Goal: Task Accomplishment & Management: Manage account settings

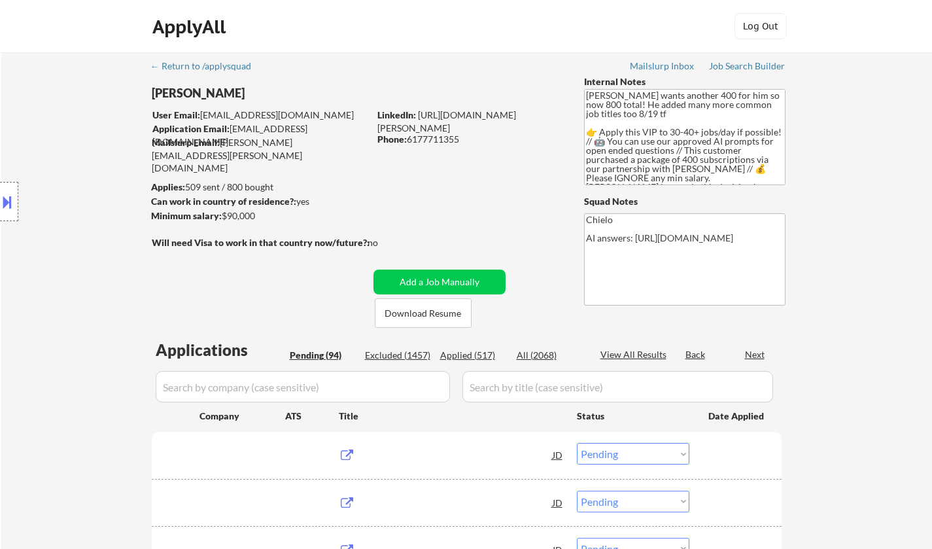
select select ""pending""
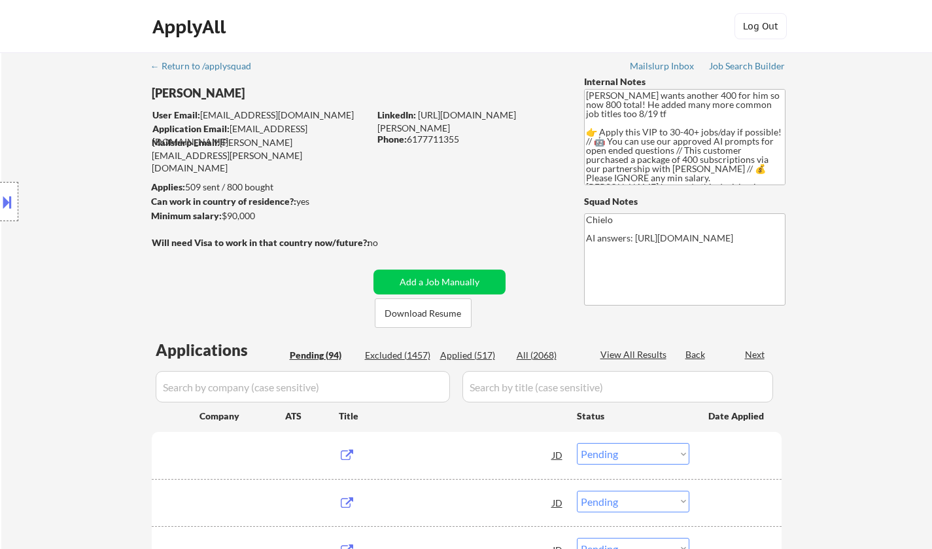
select select ""pending""
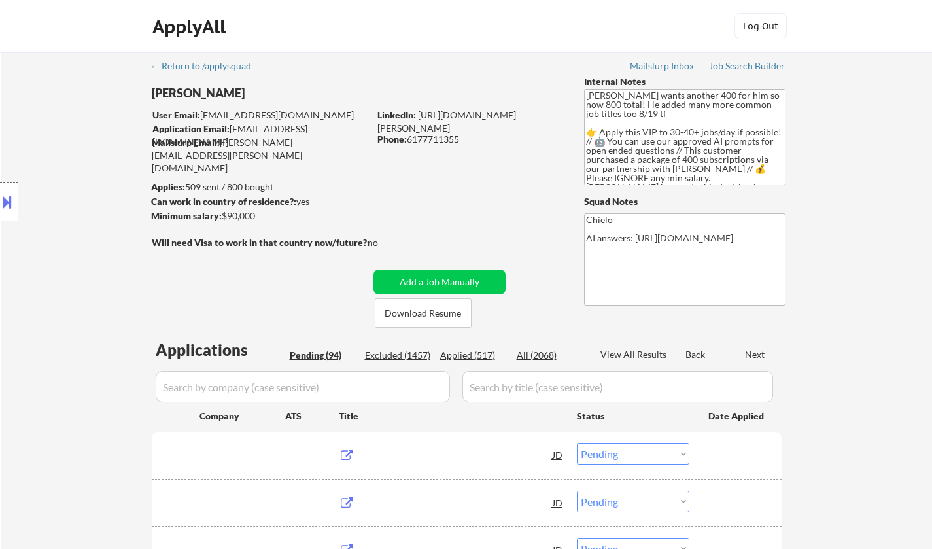
select select ""pending""
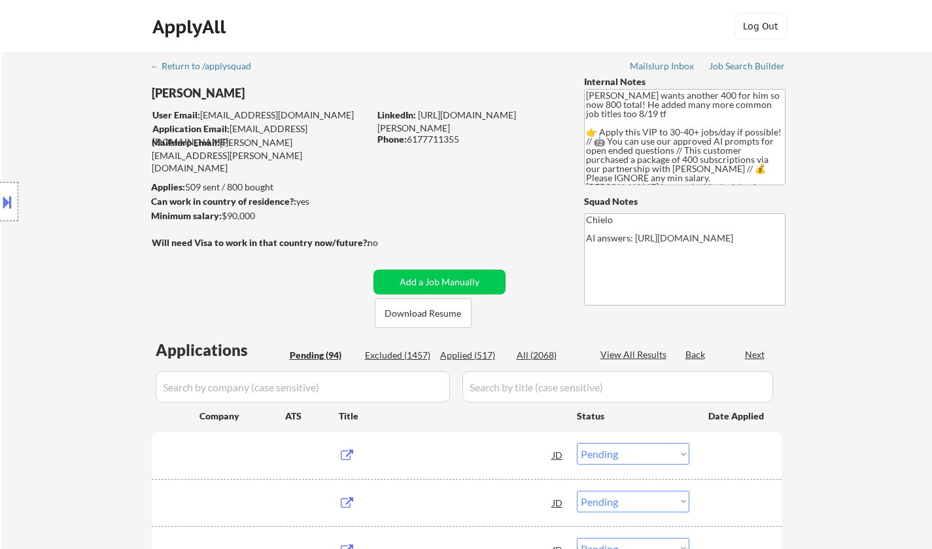
select select ""pending""
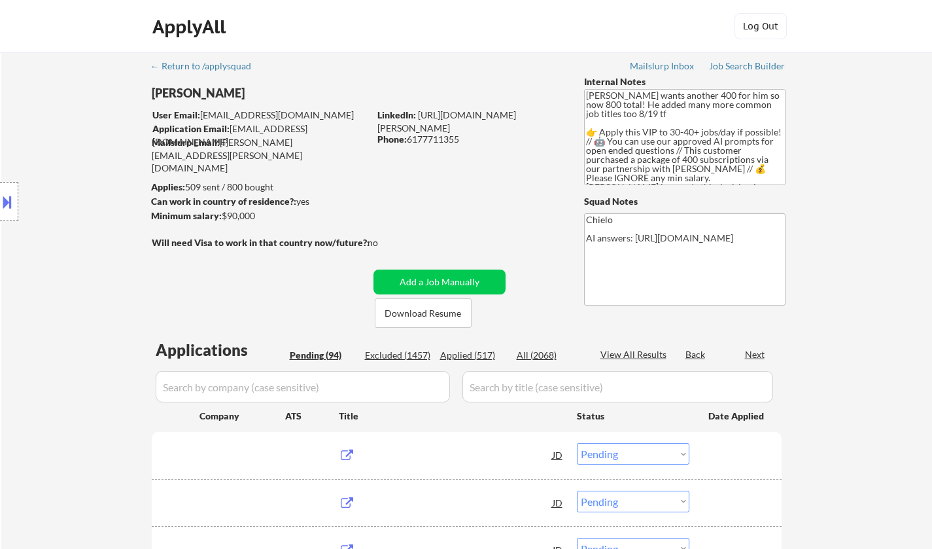
select select ""pending""
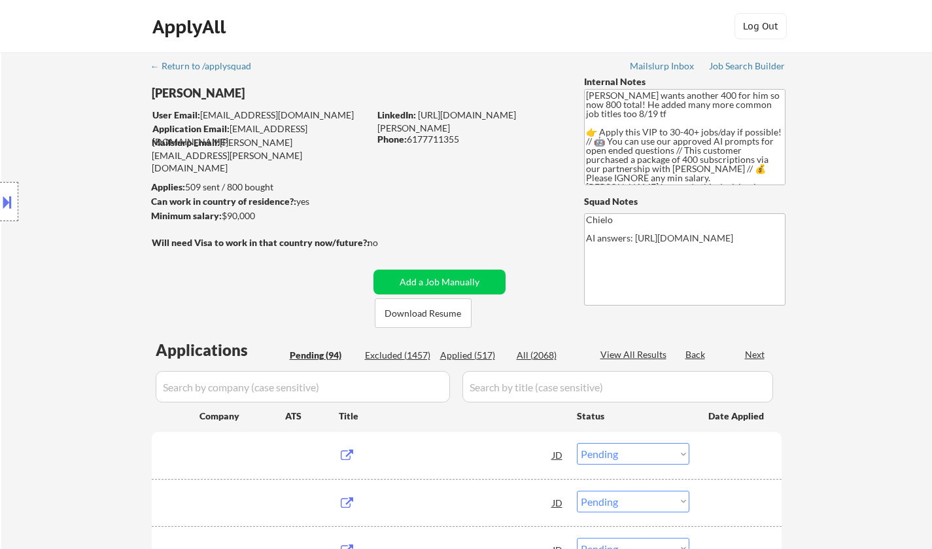
select select ""pending""
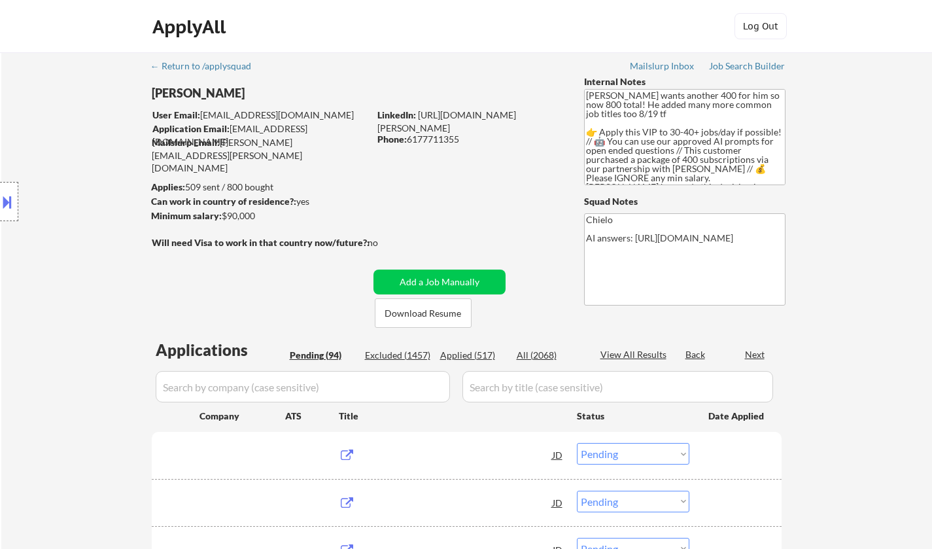
select select ""pending""
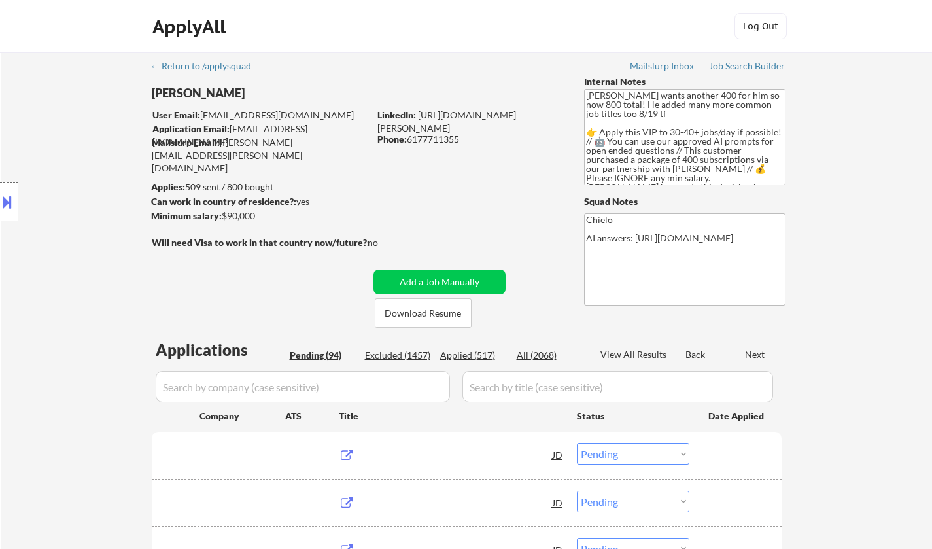
select select ""pending""
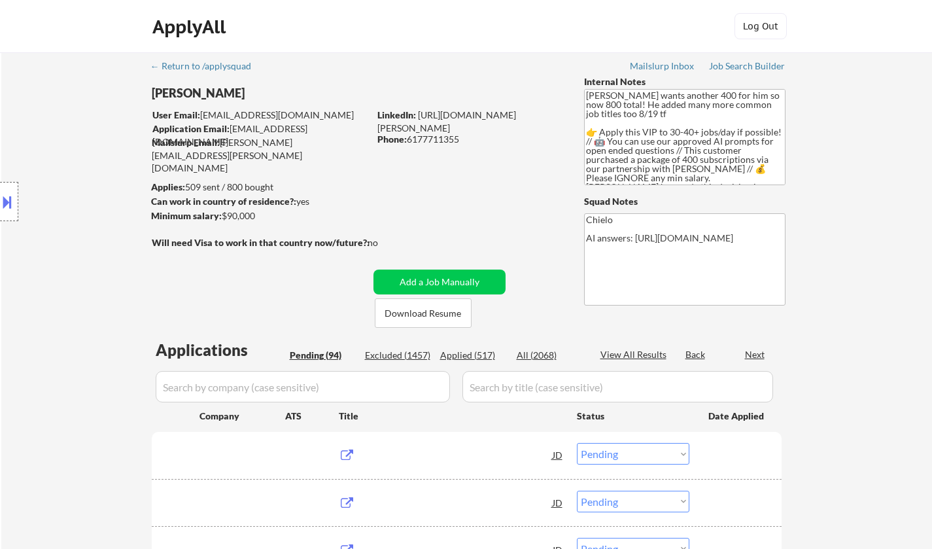
select select ""pending""
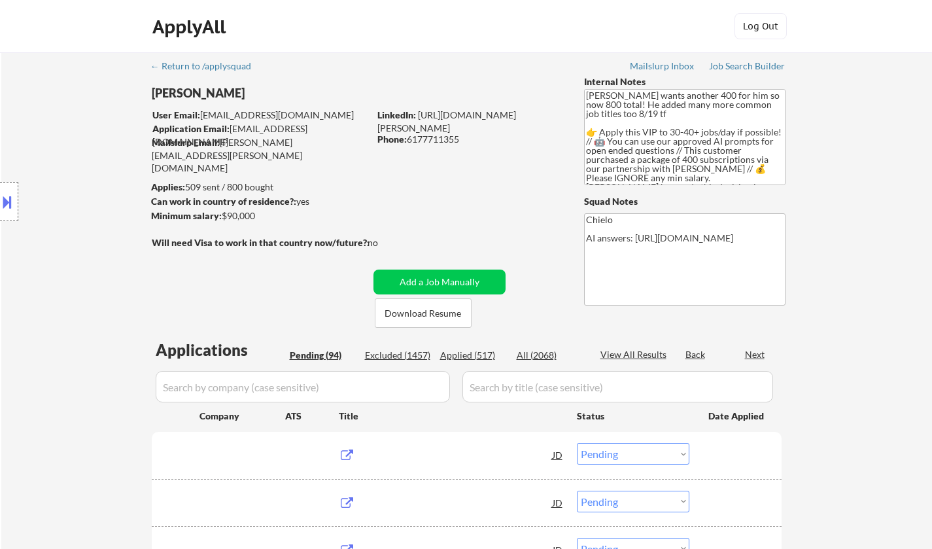
select select ""pending""
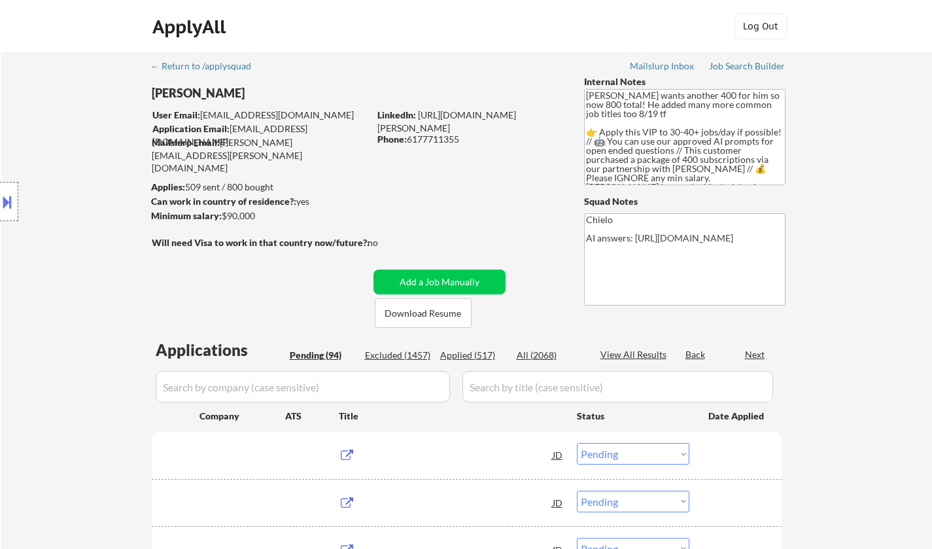
select select ""pending""
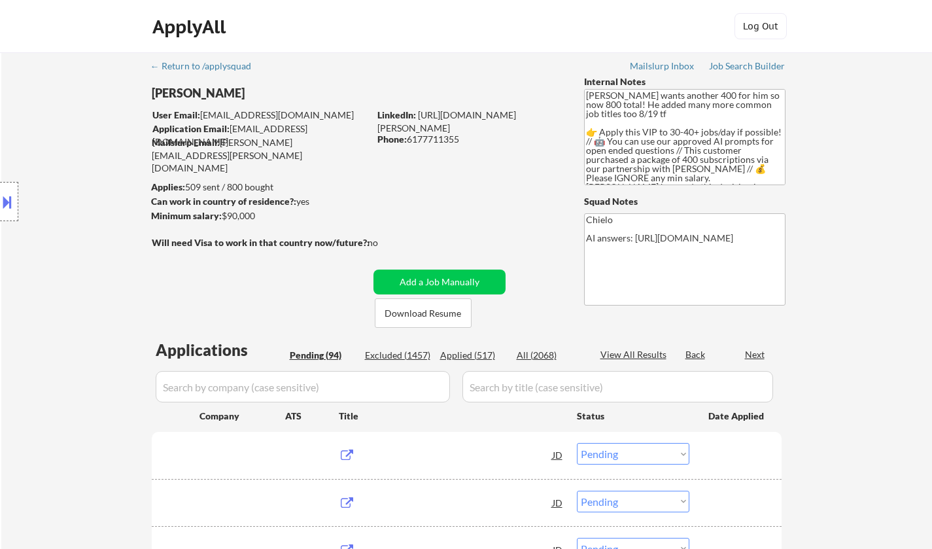
select select ""pending""
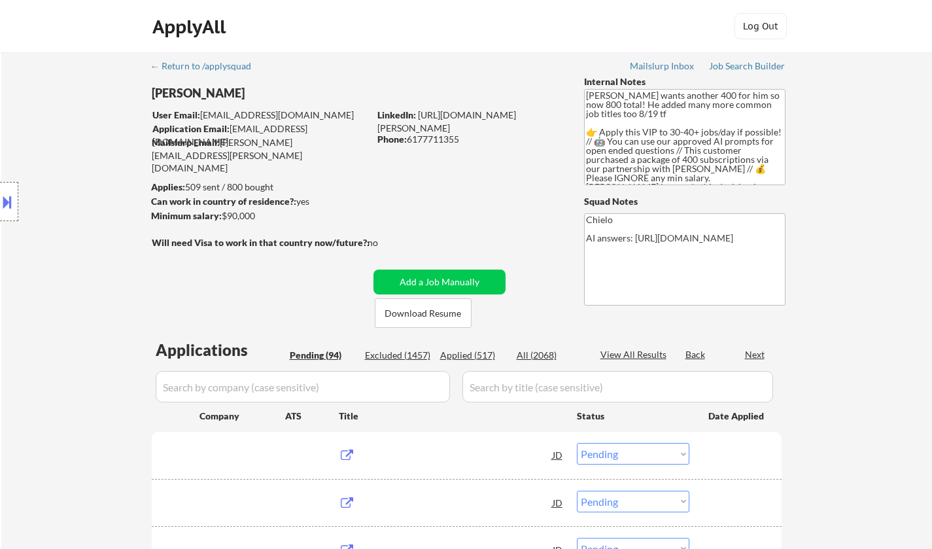
select select ""pending""
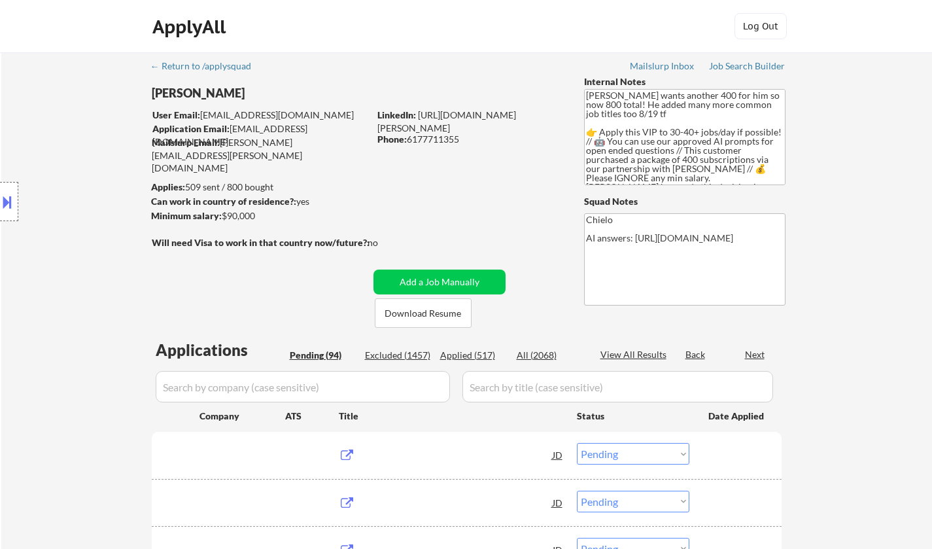
select select ""pending""
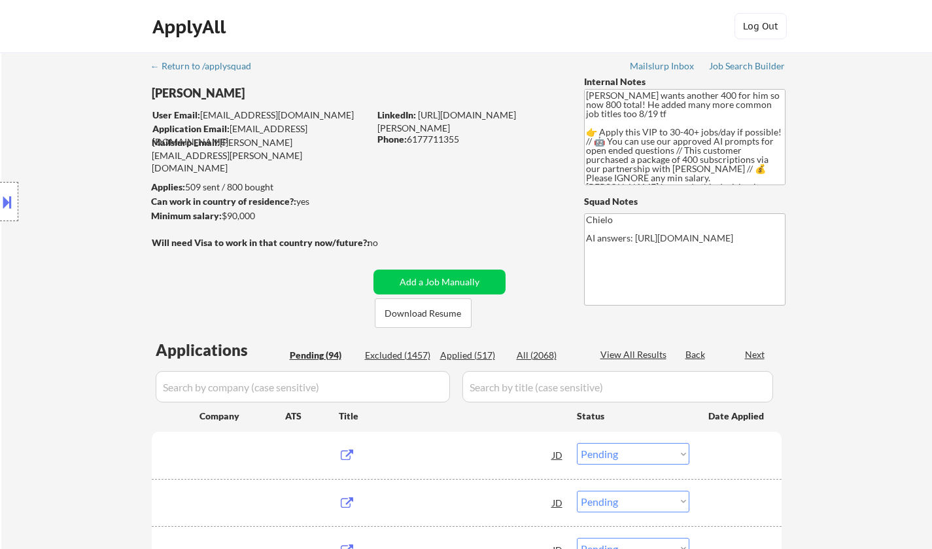
select select ""pending""
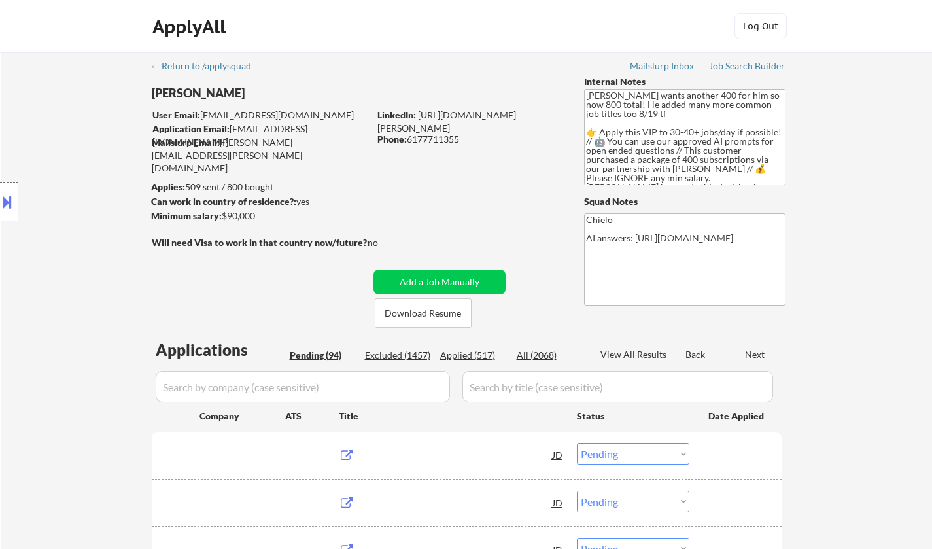
select select ""pending""
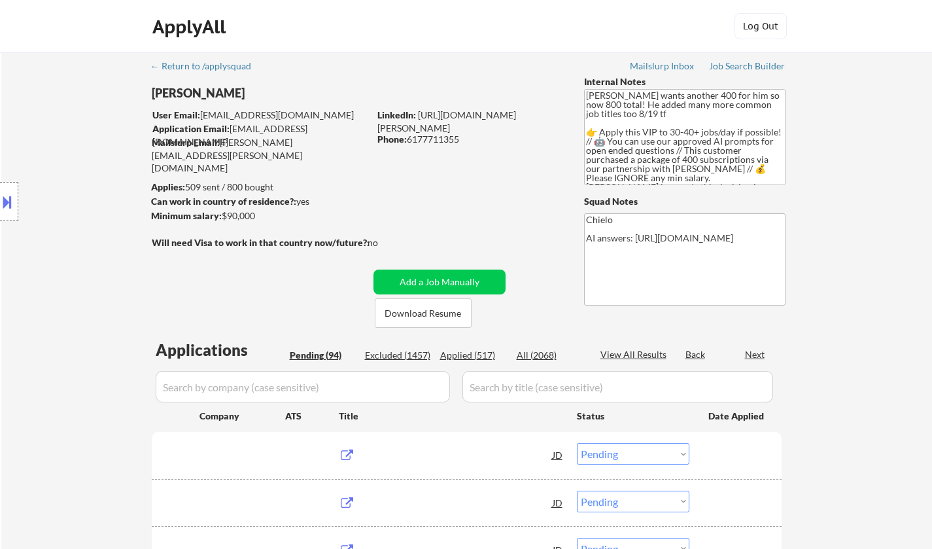
select select ""pending""
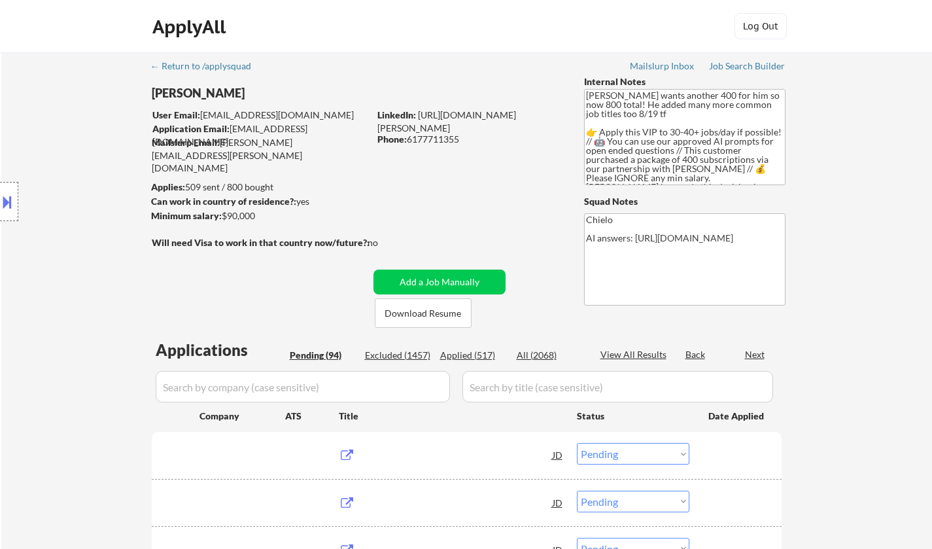
select select ""pending""
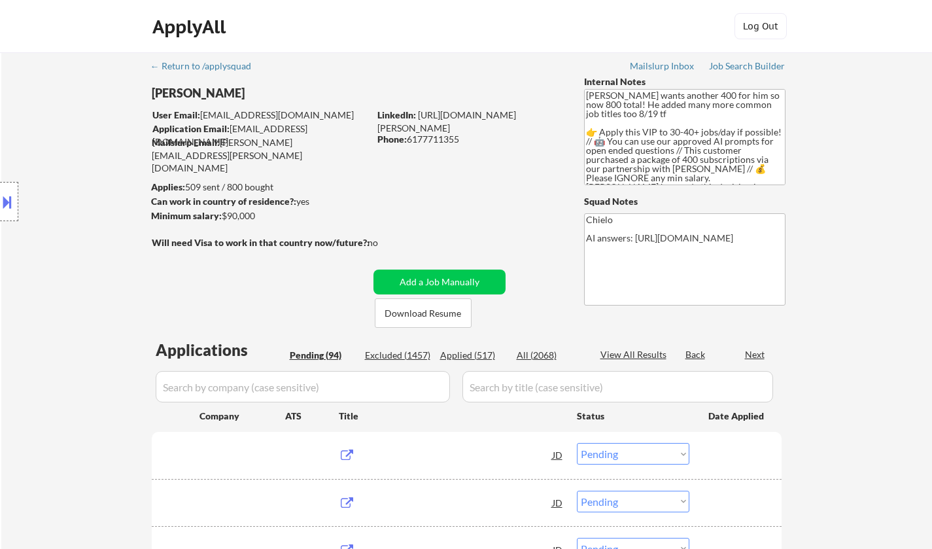
select select ""pending""
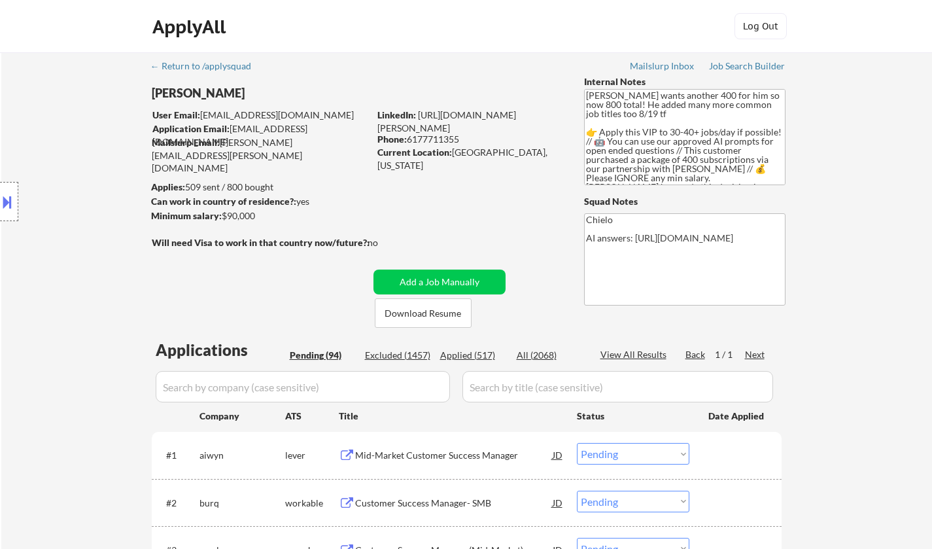
select select ""pending""
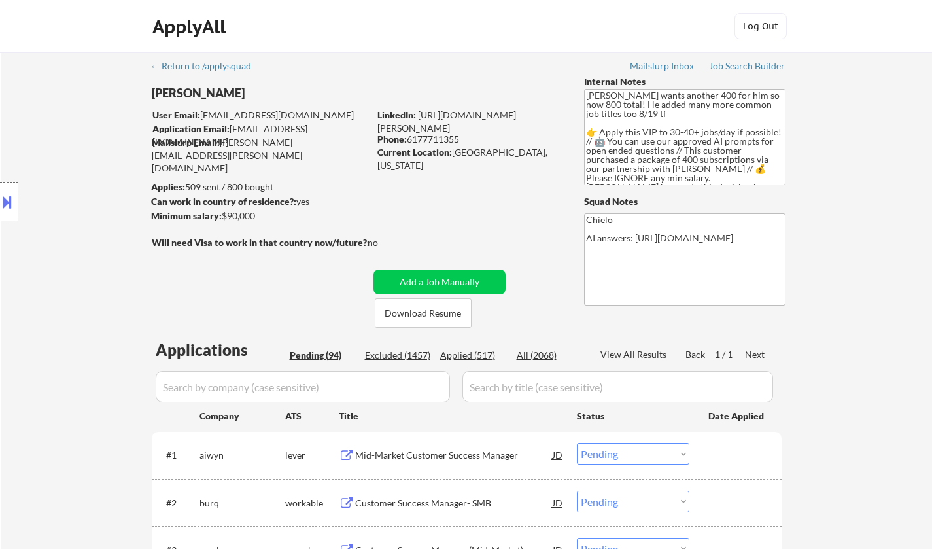
select select ""pending""
select select ""PLACEHOLDER_1427118222253""
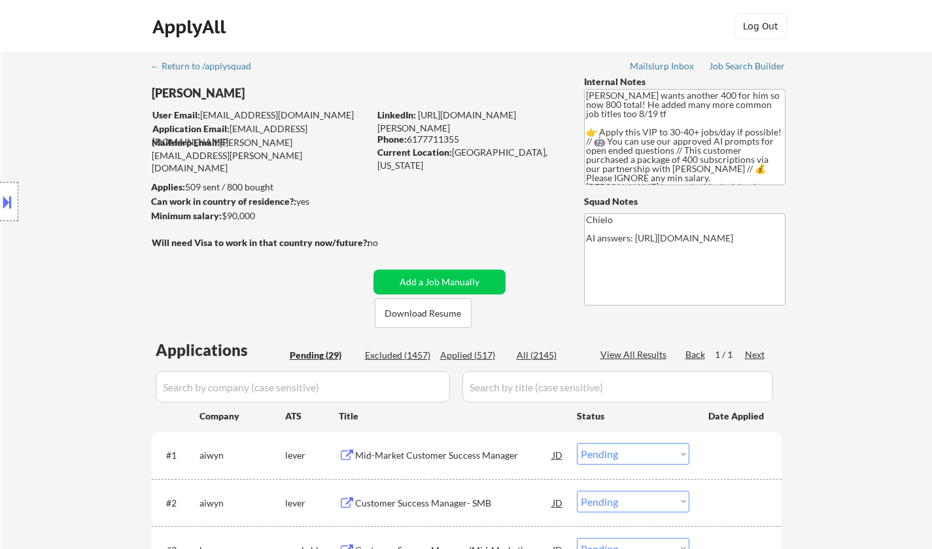
select select ""PLACEHOLDER_1427118222253""
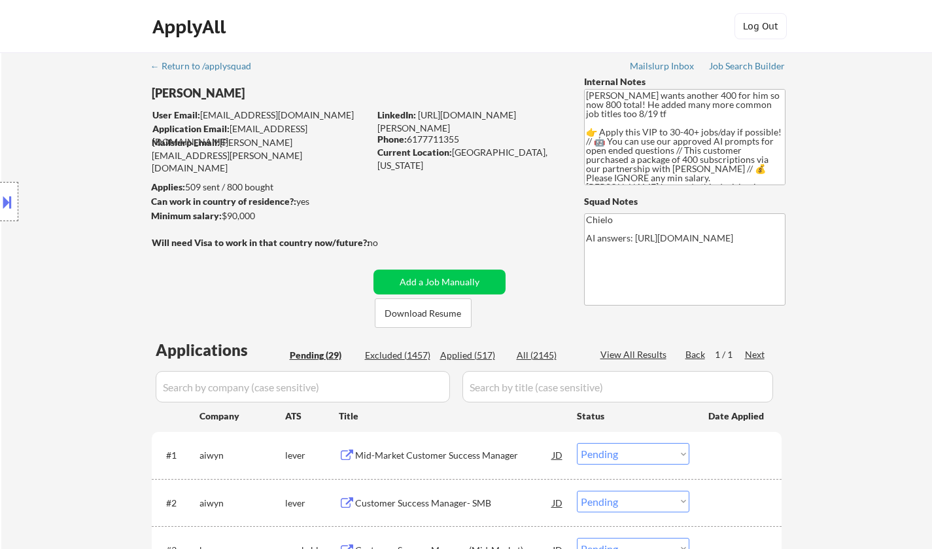
select select ""PLACEHOLDER_1427118222253""
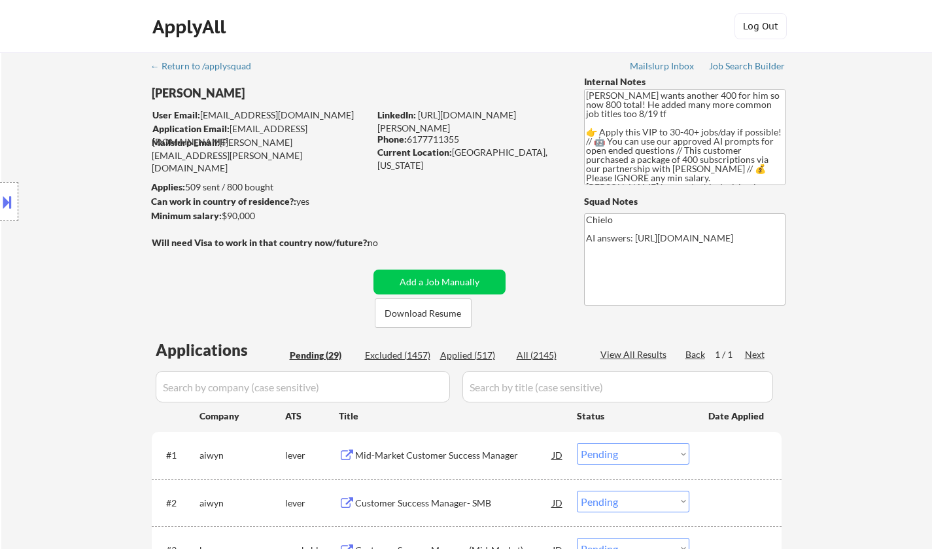
select select ""PLACEHOLDER_1427118222253""
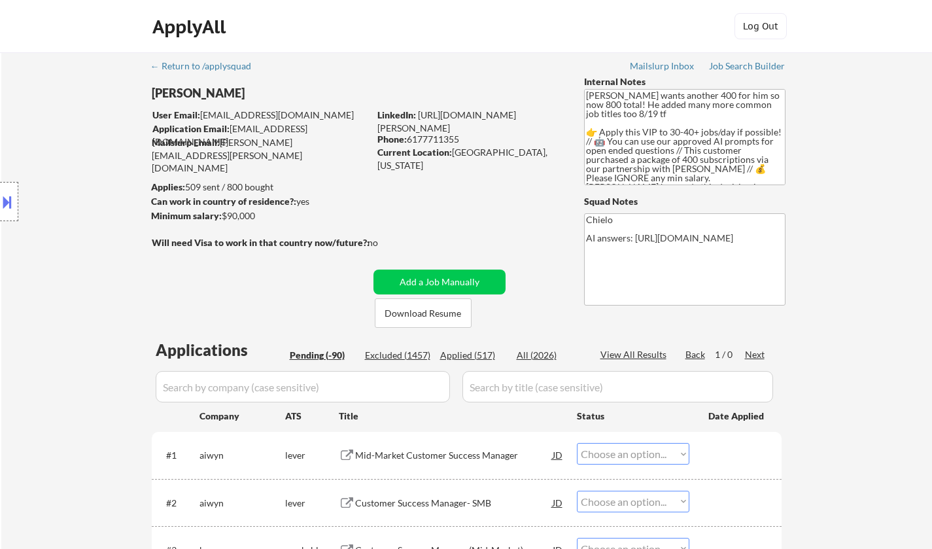
select select ""pending""
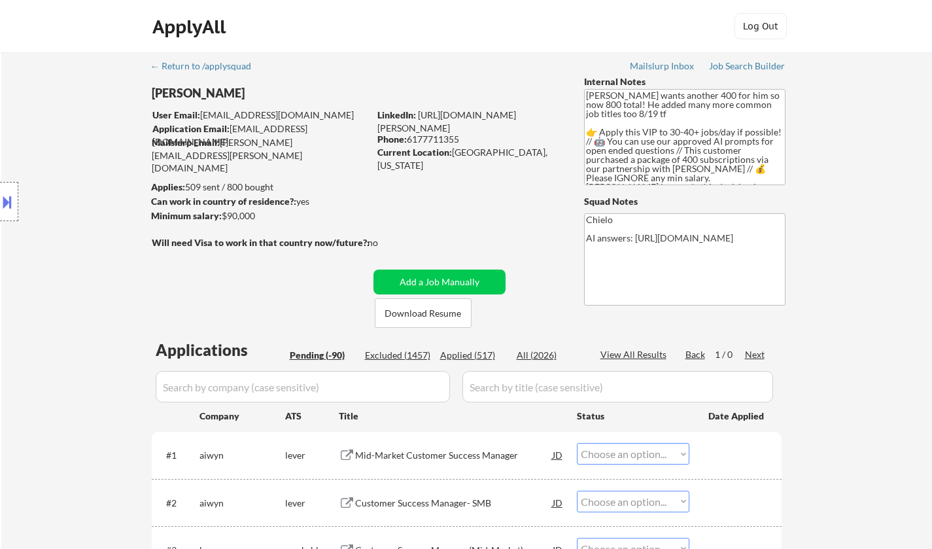
select select ""pending""
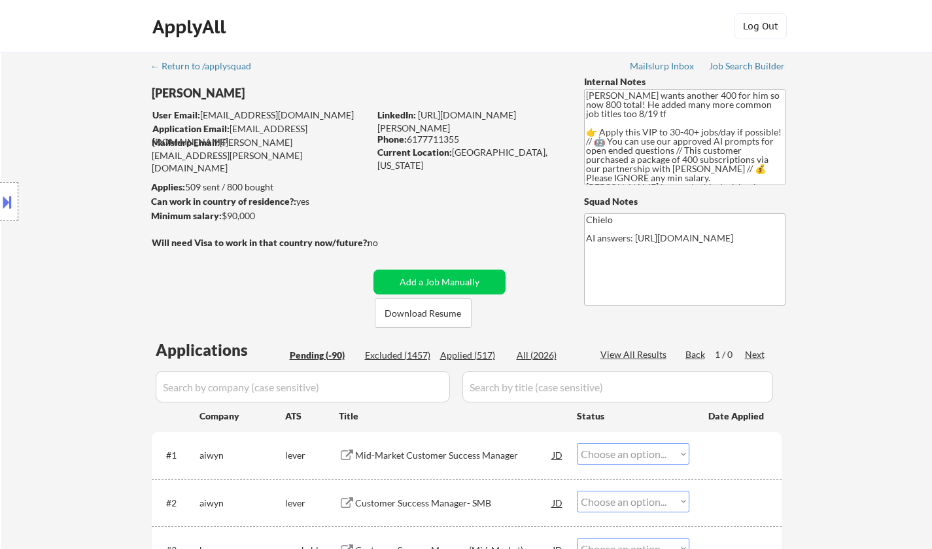
select select ""pending""
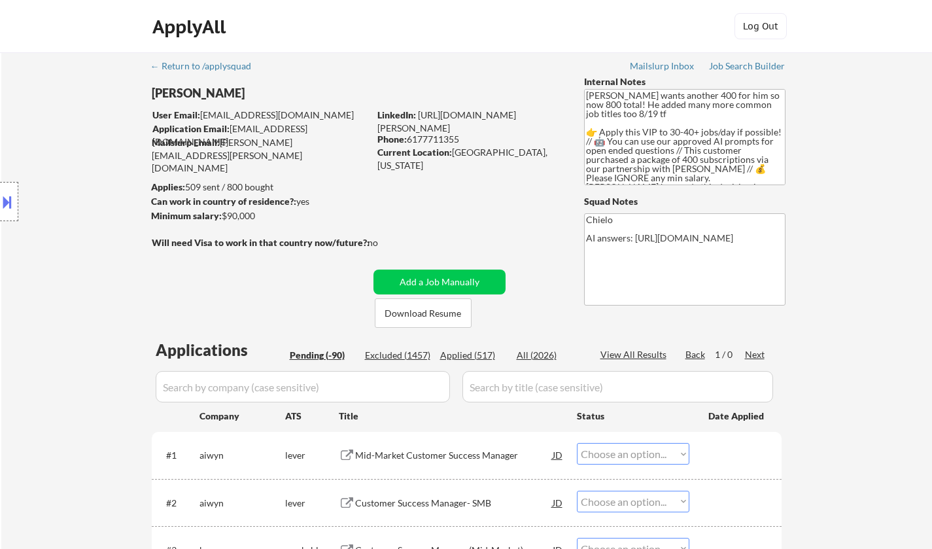
select select ""pending""
